Goal: Task Accomplishment & Management: Manage account settings

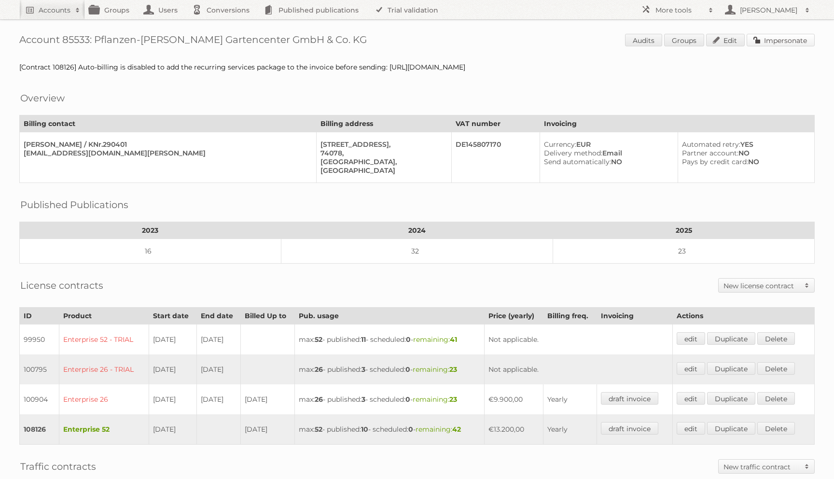
click at [753, 40] on link "Impersonate" at bounding box center [781, 40] width 68 height 13
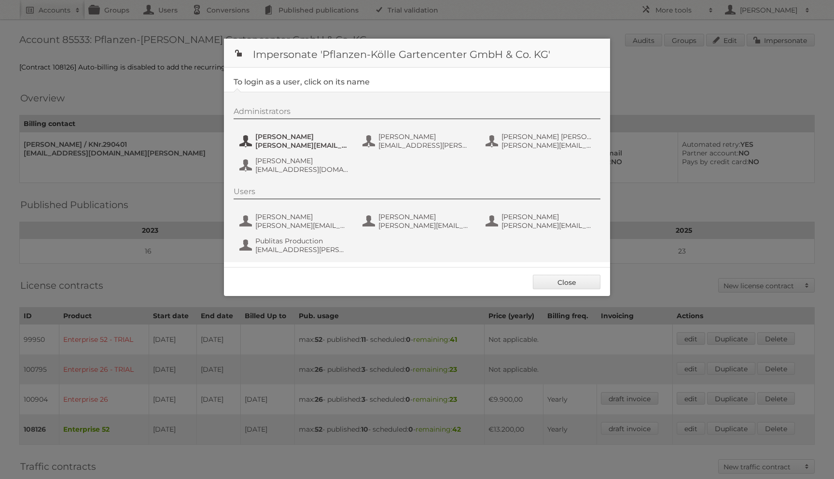
click at [315, 144] on span "ines.heberle@pflanzen-koelle.de" at bounding box center [302, 145] width 94 height 9
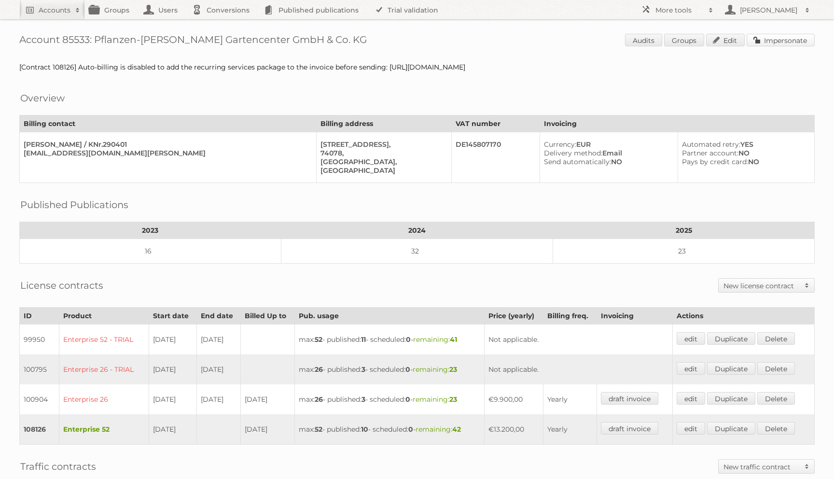
click at [776, 42] on link "Impersonate" at bounding box center [781, 40] width 68 height 13
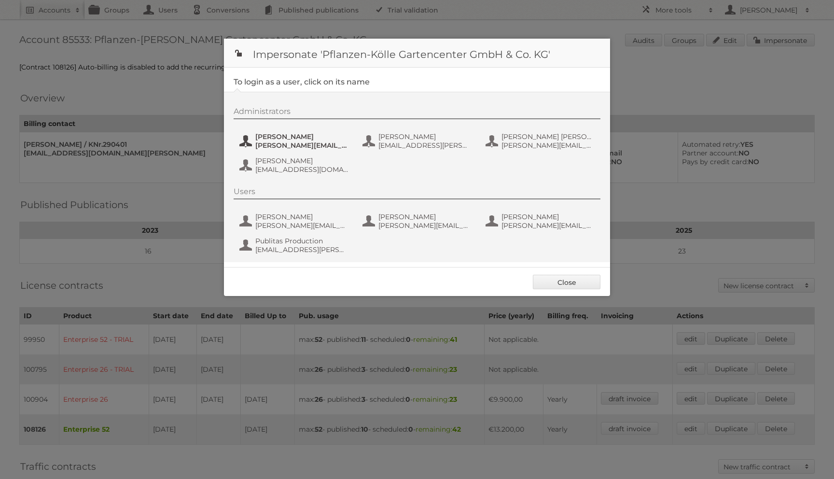
click at [300, 143] on span "ines.heberle@pflanzen-koelle.de" at bounding box center [302, 145] width 94 height 9
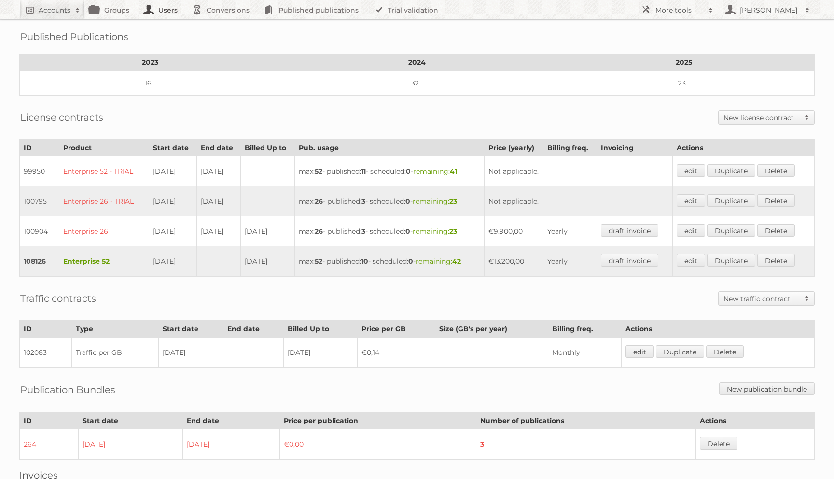
scroll to position [173, 0]
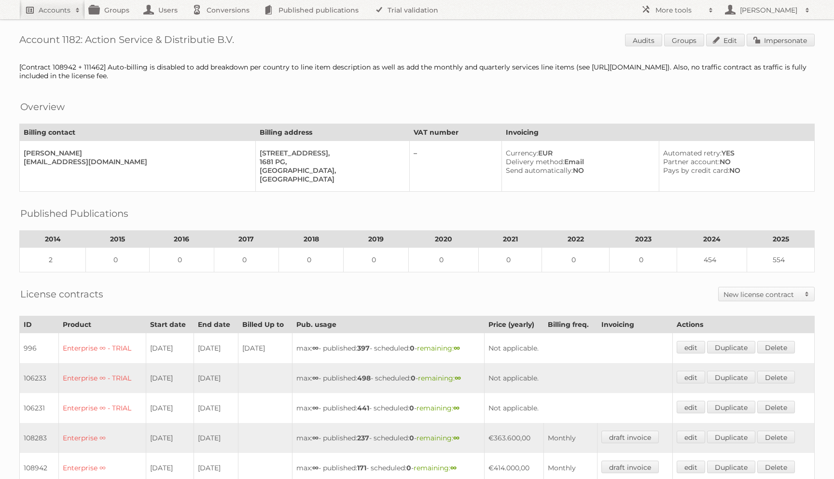
click at [58, 11] on h2 "Accounts" at bounding box center [55, 10] width 32 height 10
type input"] "intranuim"
click at [222, 25] on input "Search" at bounding box center [229, 32] width 14 height 14
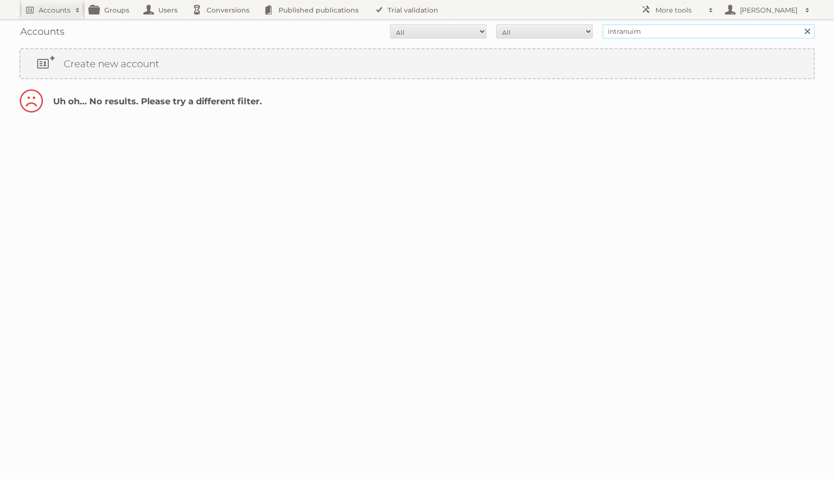
click at [647, 31] on input "intranuim" at bounding box center [708, 31] width 212 height 14
type input "intra"
click at [800, 24] on input "Search" at bounding box center [807, 31] width 14 height 14
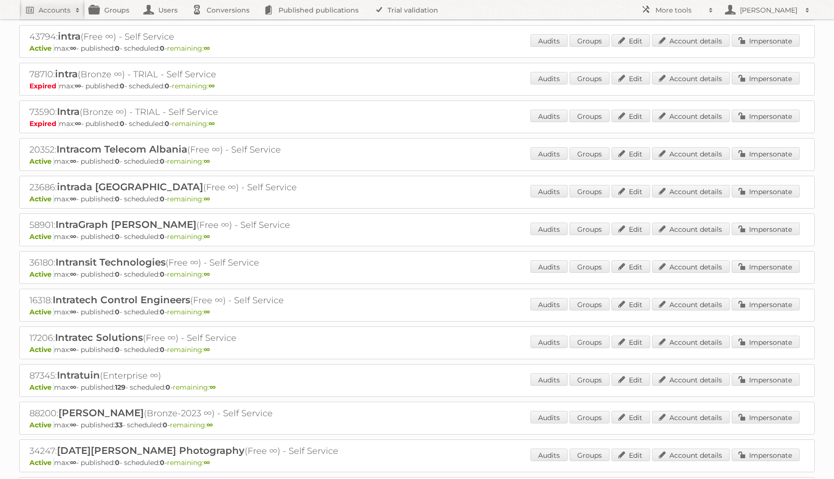
scroll to position [220, 0]
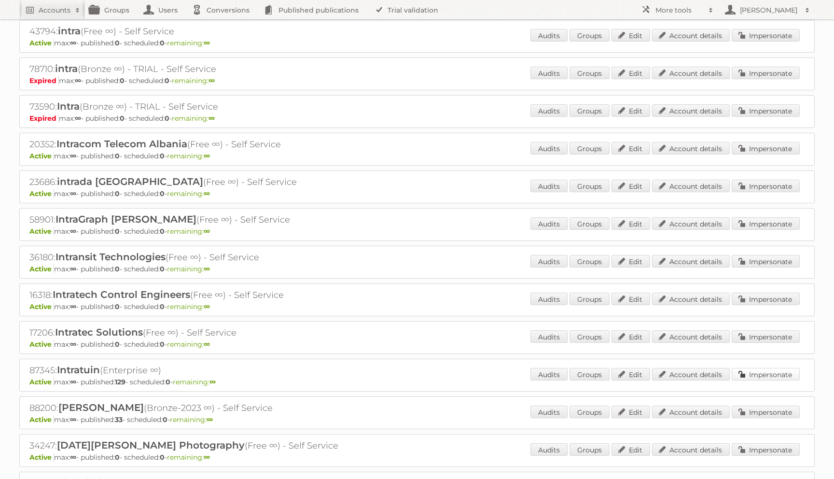
click at [778, 370] on link "Impersonate" at bounding box center [766, 374] width 68 height 13
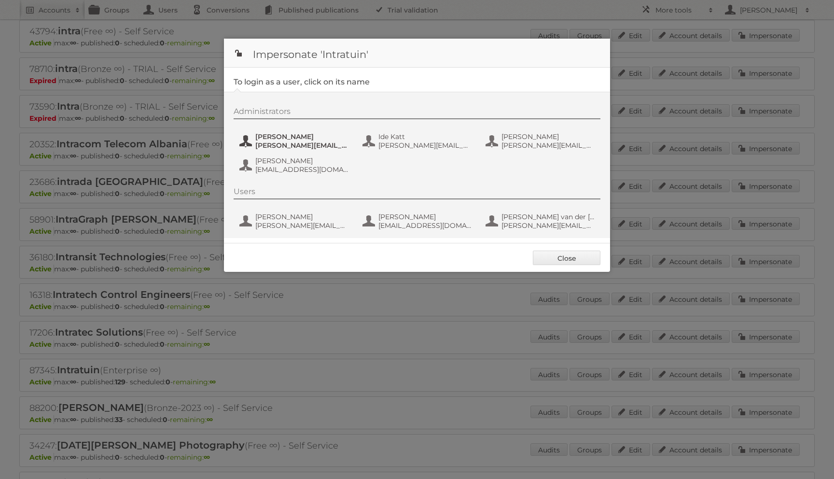
click at [283, 143] on span "a.clemens@intratuin.nl" at bounding box center [302, 145] width 94 height 9
